Goal: Navigation & Orientation: Find specific page/section

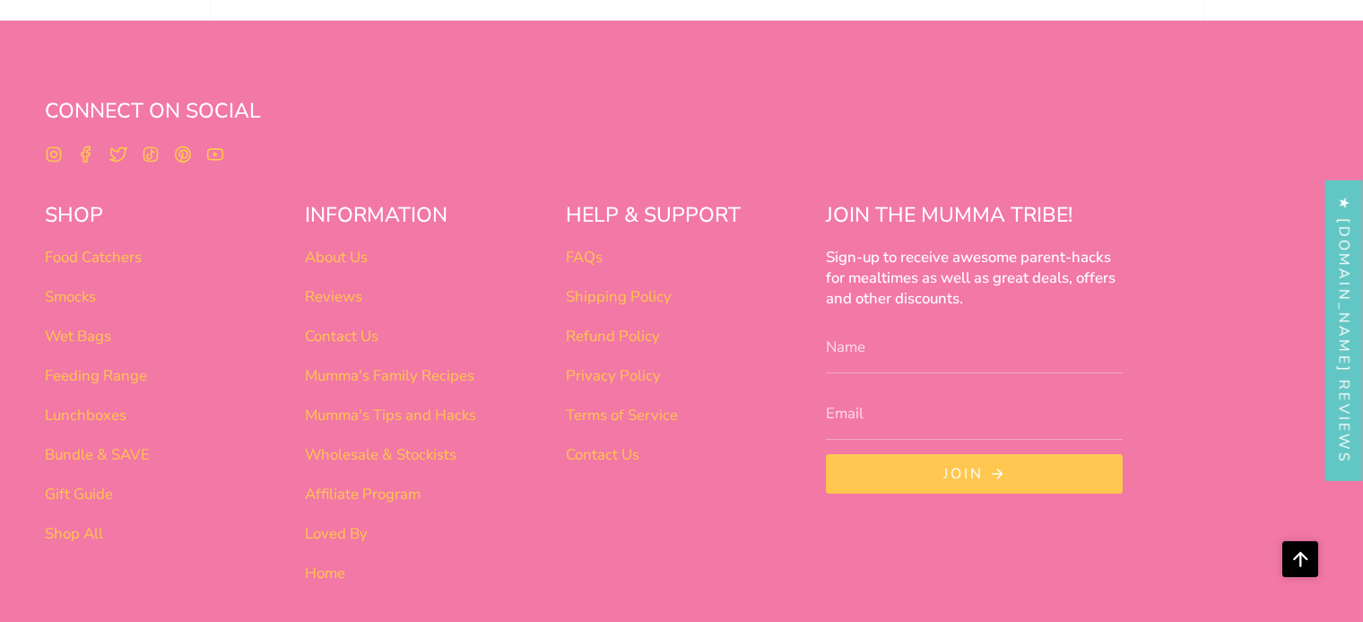
scroll to position [7134, 0]
